Goal: Use online tool/utility

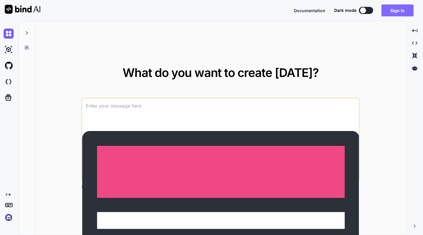
click at [401, 9] on button "Sign in" at bounding box center [398, 10] width 32 height 12
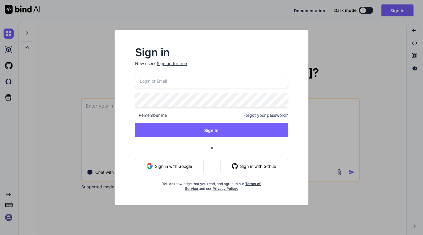
click at [186, 168] on button "Sign in with Google" at bounding box center [169, 166] width 69 height 14
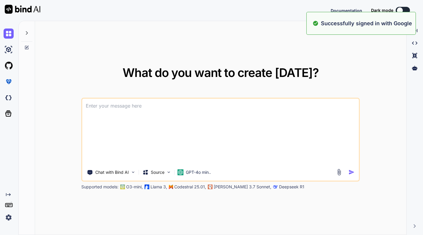
click at [354, 74] on div "What do you want to create today? Chat with Bind AI Source GPT-4o min.. Support…" at bounding box center [221, 128] width 372 height 214
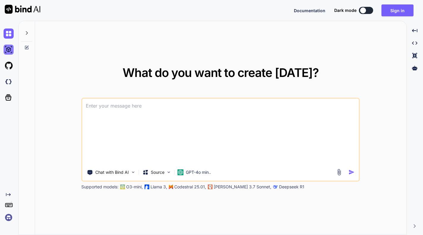
click at [10, 48] on img at bounding box center [9, 50] width 10 height 10
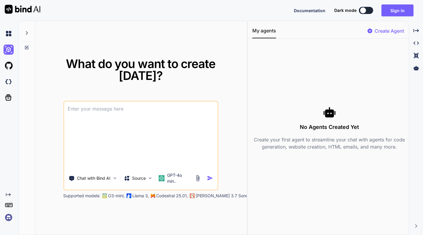
click at [28, 35] on icon at bounding box center [26, 33] width 5 height 5
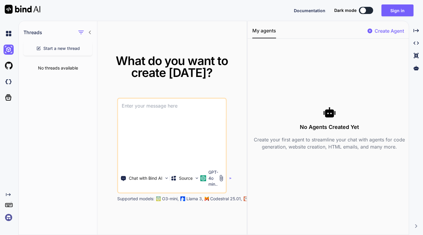
click at [90, 31] on icon at bounding box center [90, 32] width 5 height 5
type textarea "x"
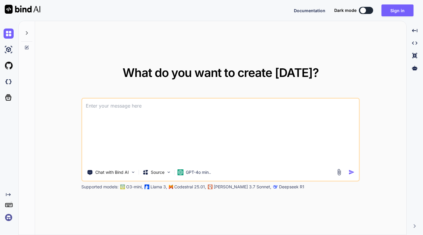
click at [26, 32] on icon at bounding box center [26, 33] width 5 height 5
type textarea "x"
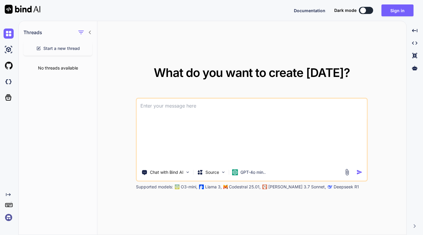
click at [26, 32] on h1 "Threads" at bounding box center [32, 32] width 19 height 7
click at [9, 81] on img at bounding box center [9, 82] width 10 height 10
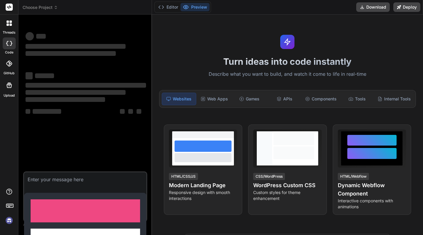
type textarea "x"
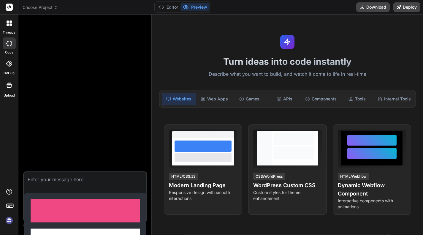
click at [52, 10] on span "Choose Project" at bounding box center [40, 7] width 35 height 6
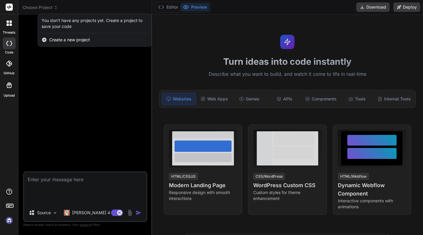
click at [243, 27] on div at bounding box center [211, 117] width 423 height 235
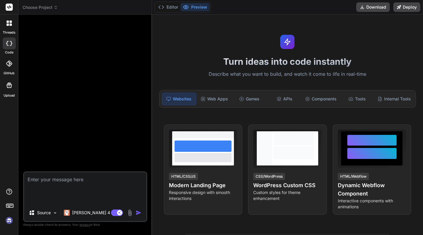
click at [52, 7] on span "Choose Project" at bounding box center [40, 7] width 35 height 6
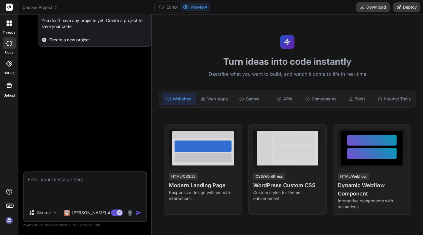
click at [9, 220] on img at bounding box center [9, 220] width 10 height 10
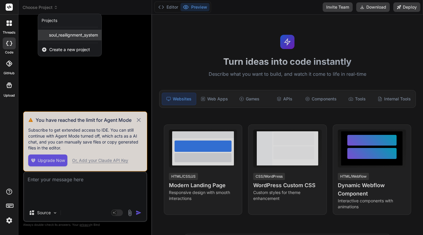
click at [64, 37] on span "soul_reailignment_system" at bounding box center [73, 35] width 49 height 6
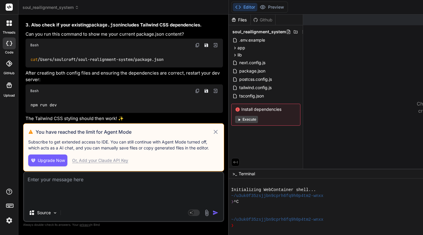
scroll to position [1582, 0]
click at [102, 163] on div "Or, Add your Claude API Key" at bounding box center [100, 160] width 56 height 6
type textarea "x"
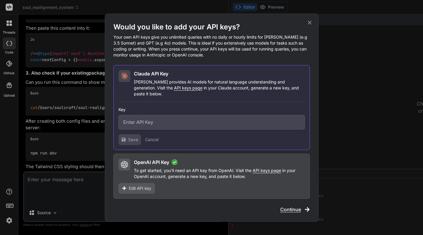
scroll to position [1528, 0]
click at [143, 122] on input "text" at bounding box center [212, 122] width 187 height 15
paste input "sk-ant-api03-VP0ySdeTntrSSt_T3Cn99KlstXElyyYh5hGGbhO6yNJQYQfno_bTqbjD9Xtiz-FRnw…"
type input "sk-ant-api03-VP0ySdeTntrSSt_T3Cn99KlstXElyyYh5hGGbhO6yNJQYQfno_bTqbjD9Xtiz-FRnw…"
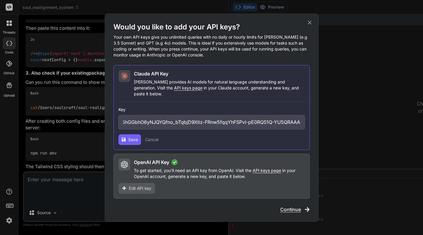
click at [137, 137] on span "Save" at bounding box center [133, 140] width 10 height 6
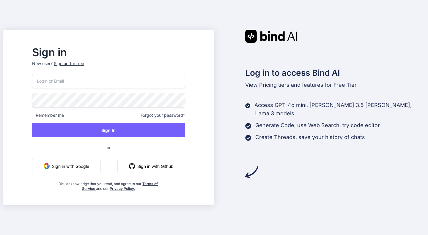
click at [328, 177] on div "Log in to access Bind AI View Pricing tiers and features for Free Tier Access G…" at bounding box center [319, 104] width 211 height 149
click at [78, 161] on button "Sign in with Google" at bounding box center [66, 166] width 69 height 14
